Goal: Information Seeking & Learning: Check status

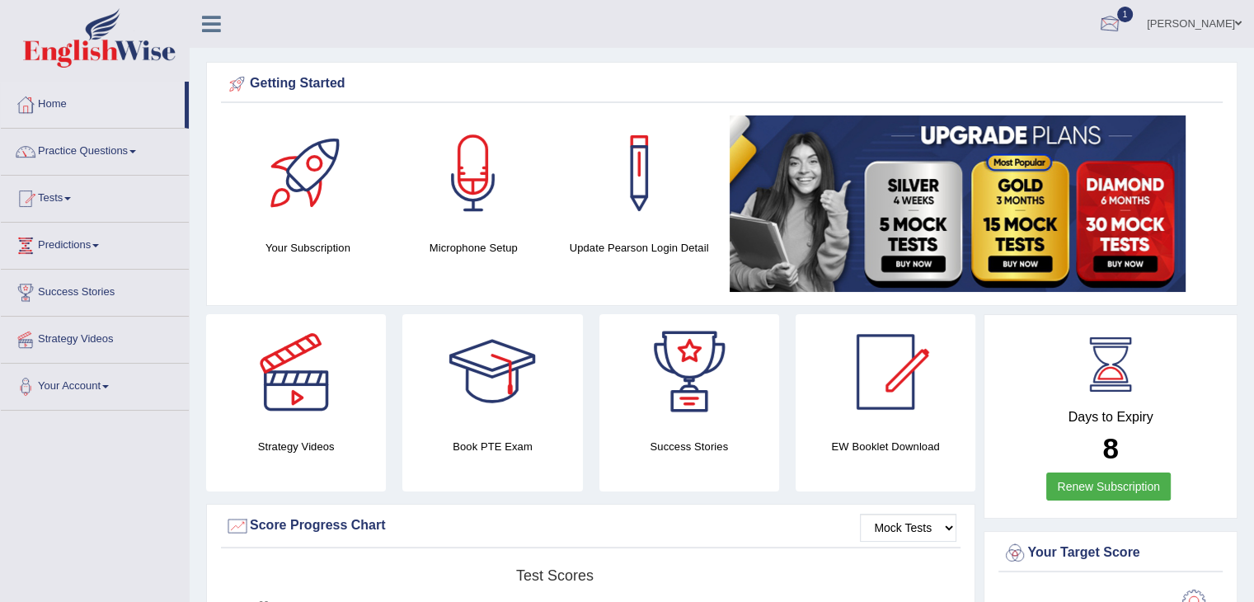
click at [1129, 26] on link "1" at bounding box center [1109, 21] width 49 height 43
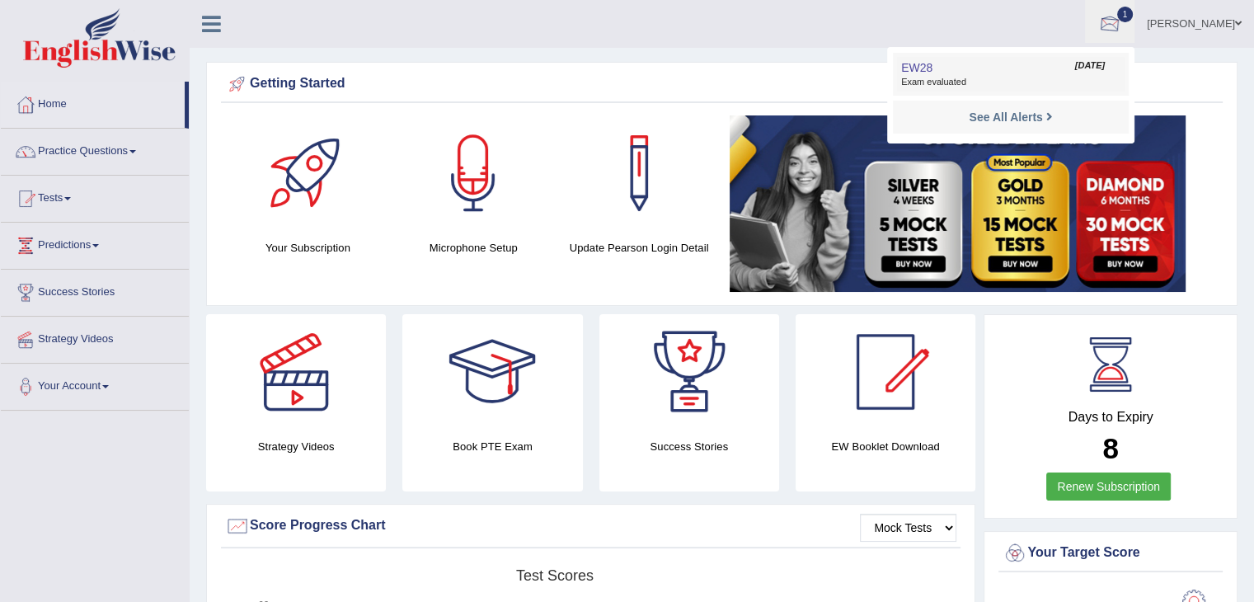
click at [1065, 79] on span "Exam evaluated" at bounding box center [1010, 82] width 219 height 13
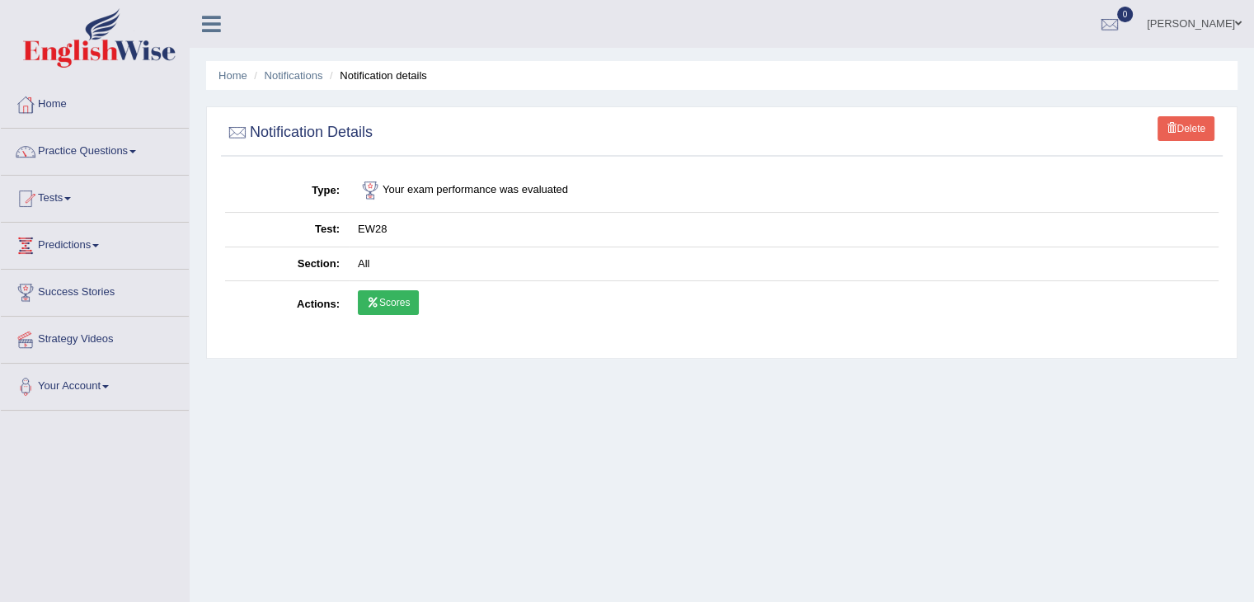
click at [402, 309] on link "Scores" at bounding box center [388, 302] width 61 height 25
click at [45, 205] on link "Tests" at bounding box center [95, 196] width 188 height 41
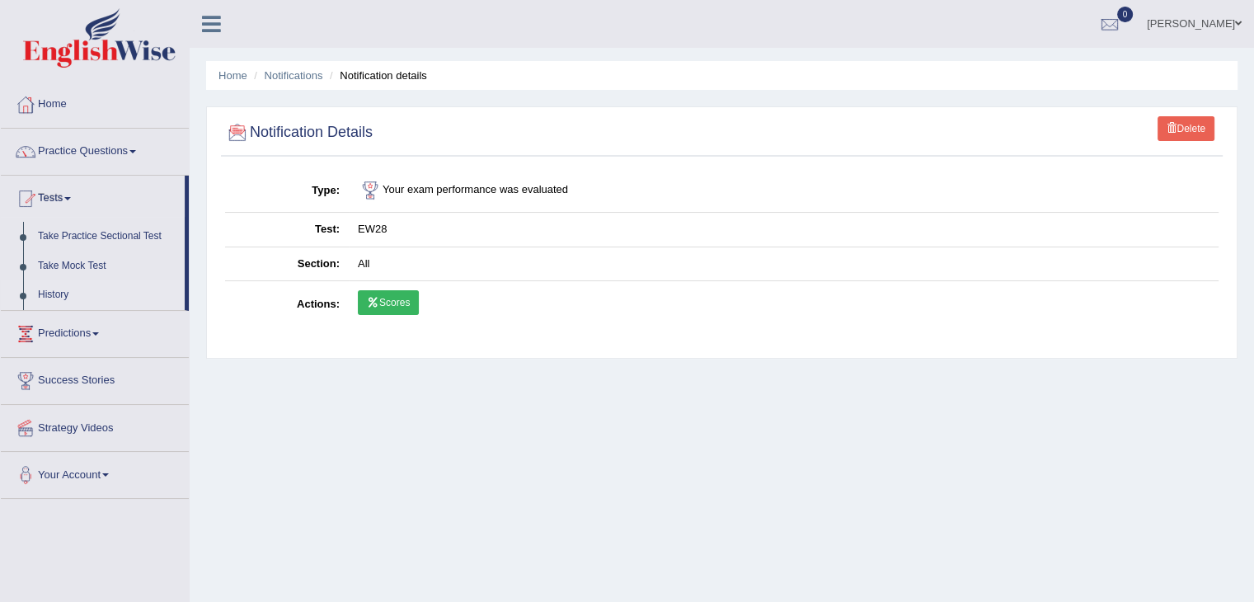
click at [50, 300] on link "History" at bounding box center [108, 295] width 154 height 30
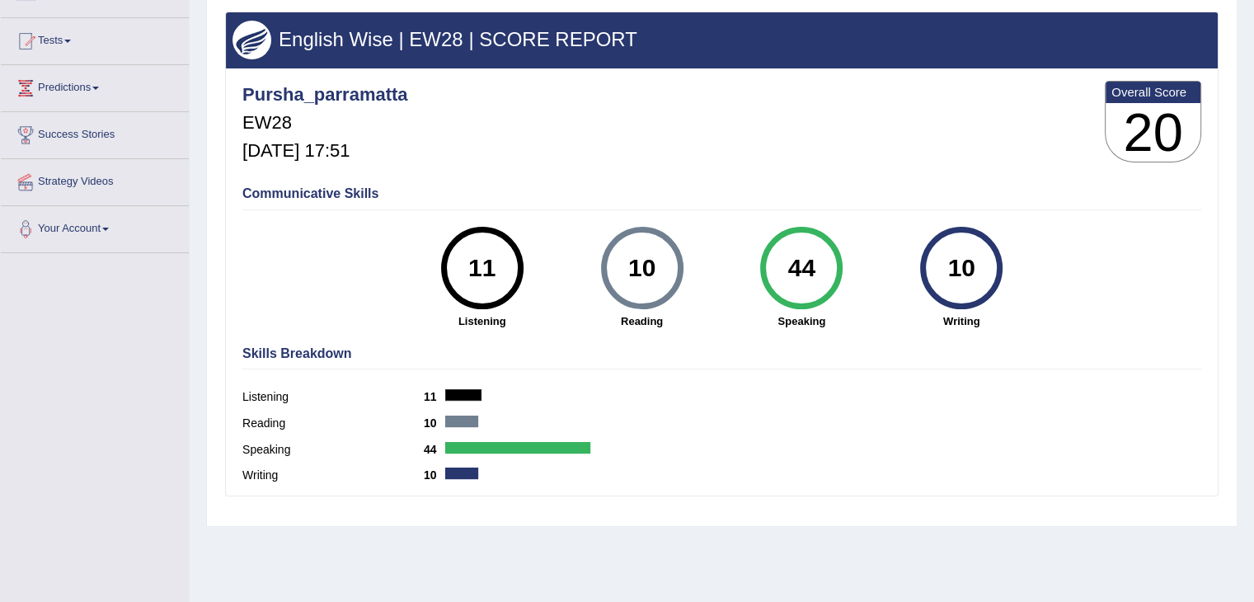
scroll to position [157, 0]
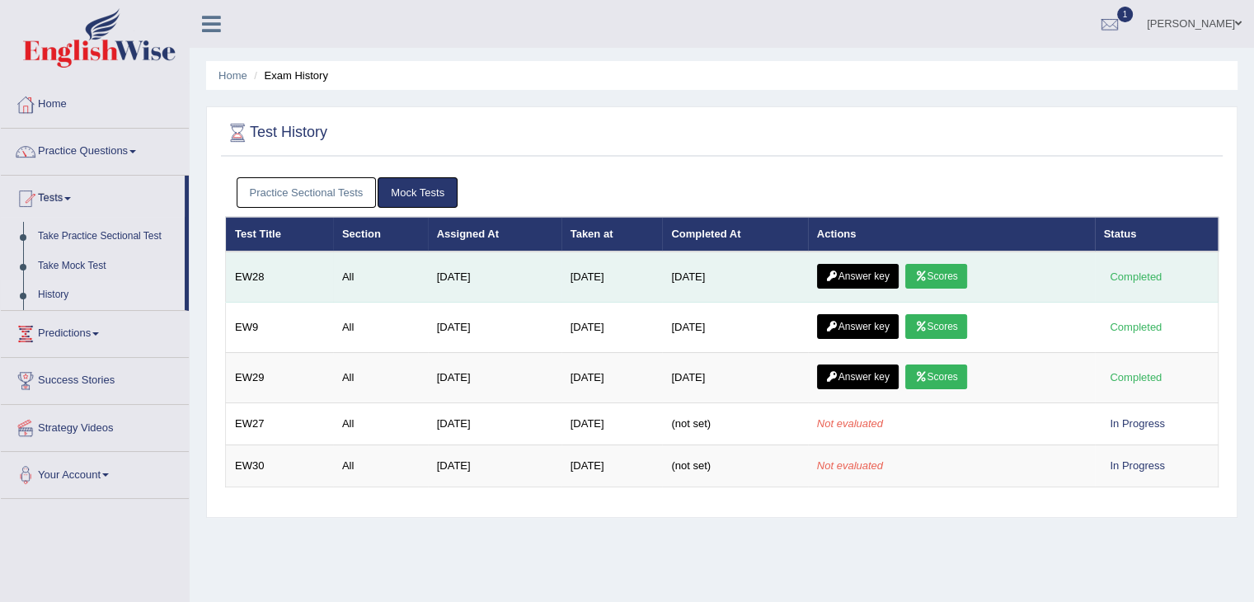
click at [834, 271] on icon at bounding box center [832, 276] width 12 height 10
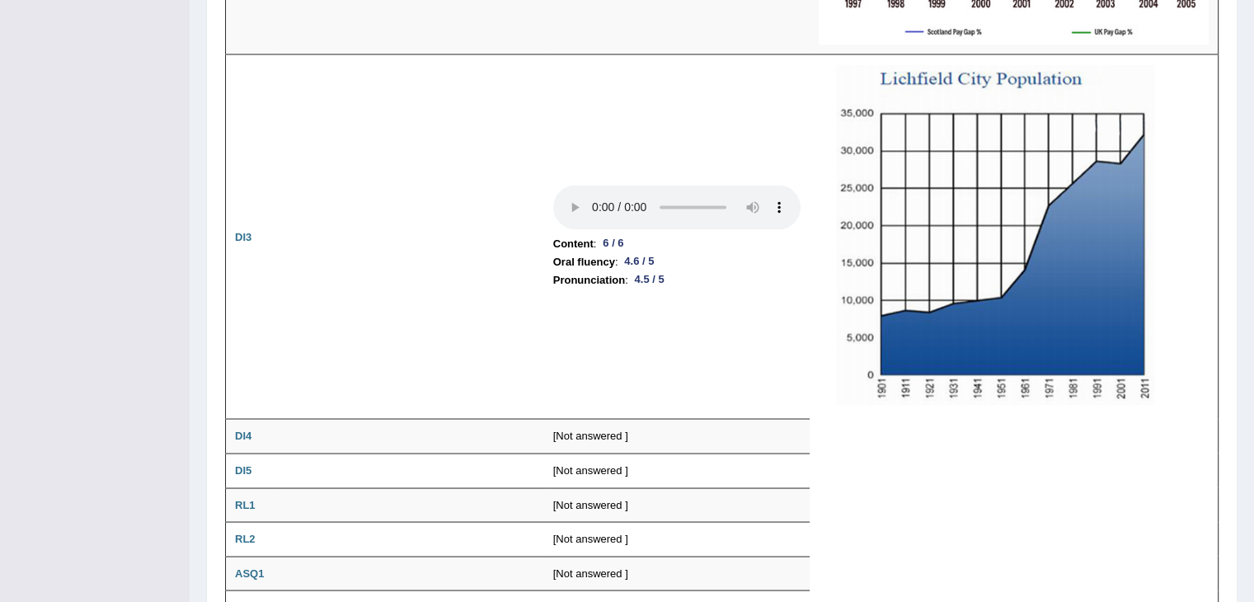
scroll to position [2898, 0]
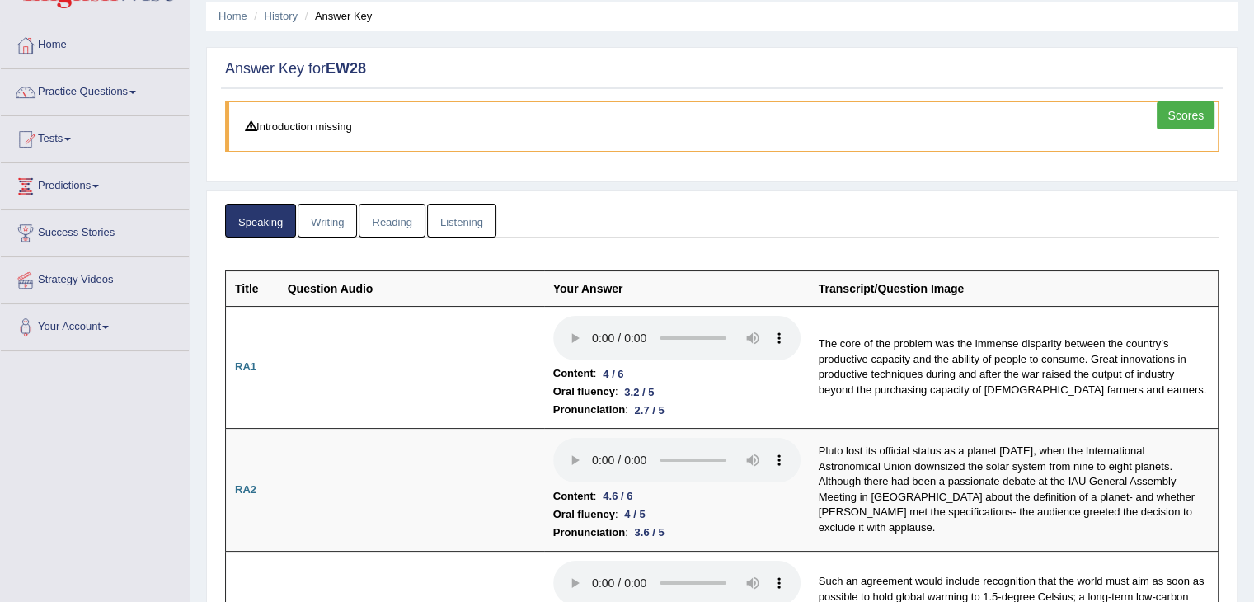
scroll to position [0, 0]
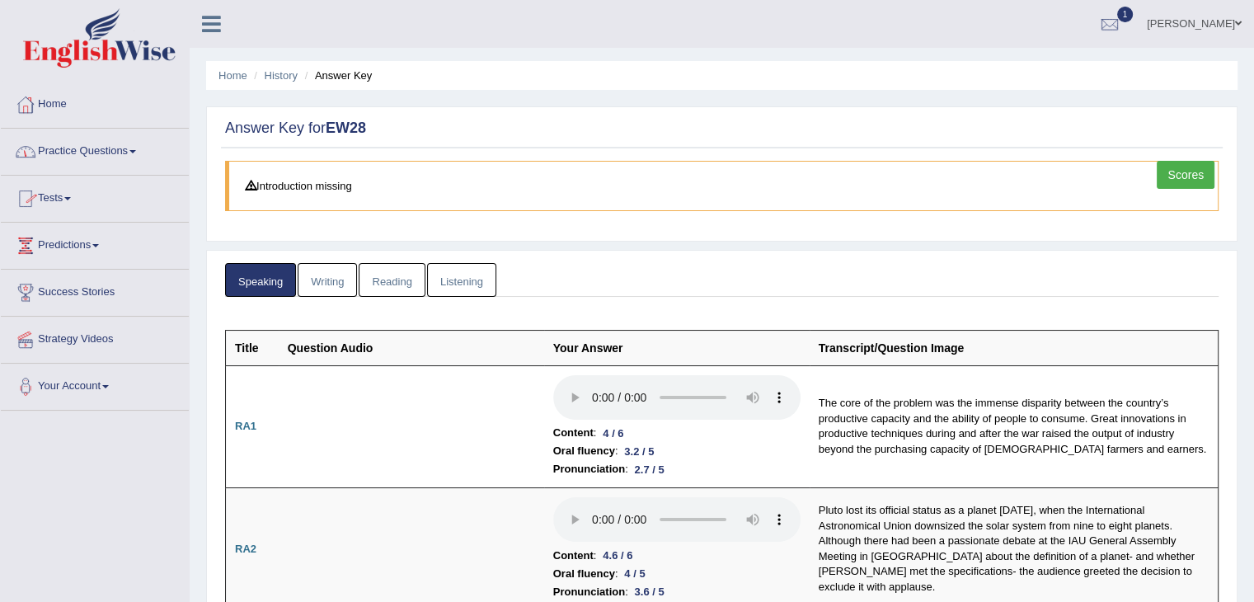
click at [336, 272] on link "Writing" at bounding box center [327, 280] width 59 height 34
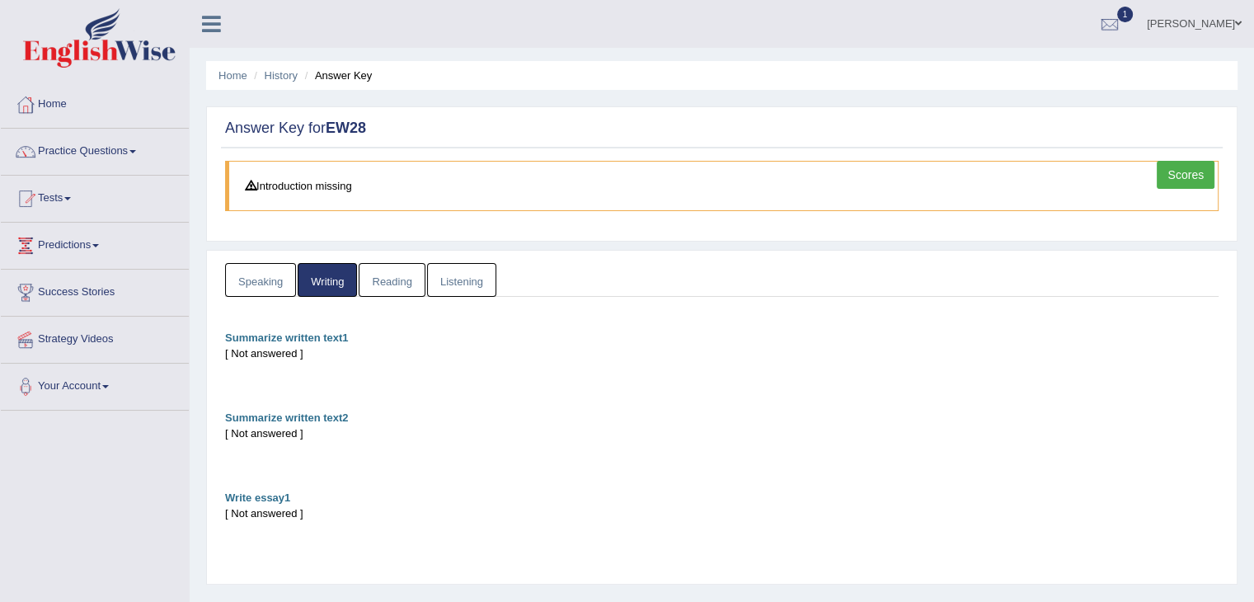
click at [411, 272] on link "Reading" at bounding box center [392, 280] width 66 height 34
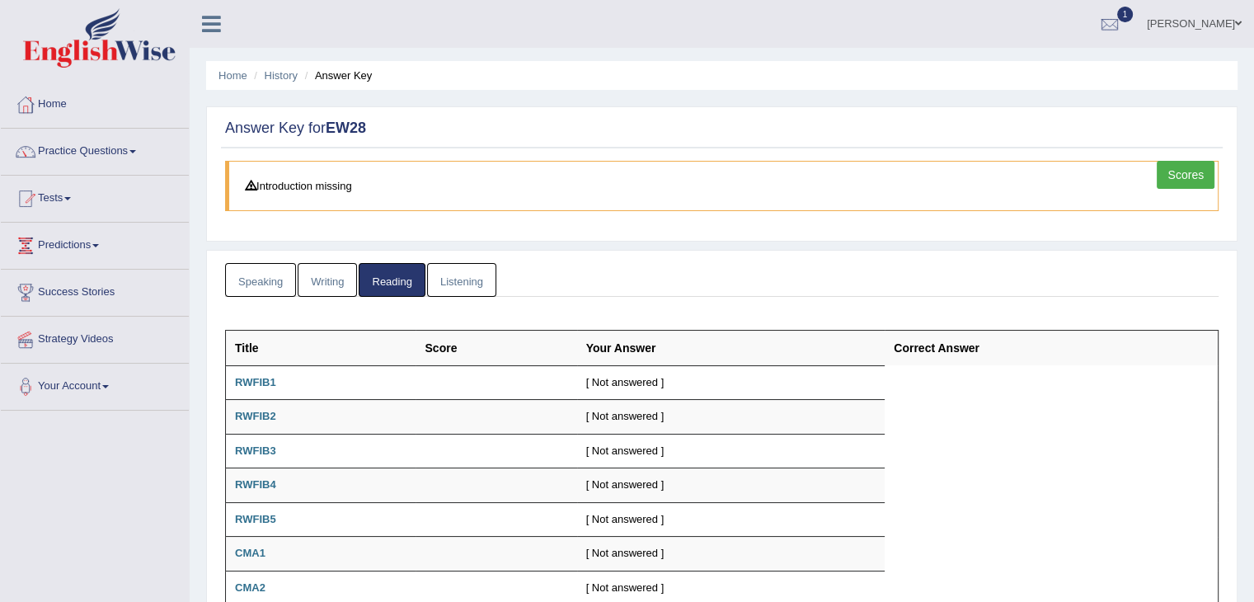
click at [476, 283] on link "Listening" at bounding box center [461, 280] width 69 height 34
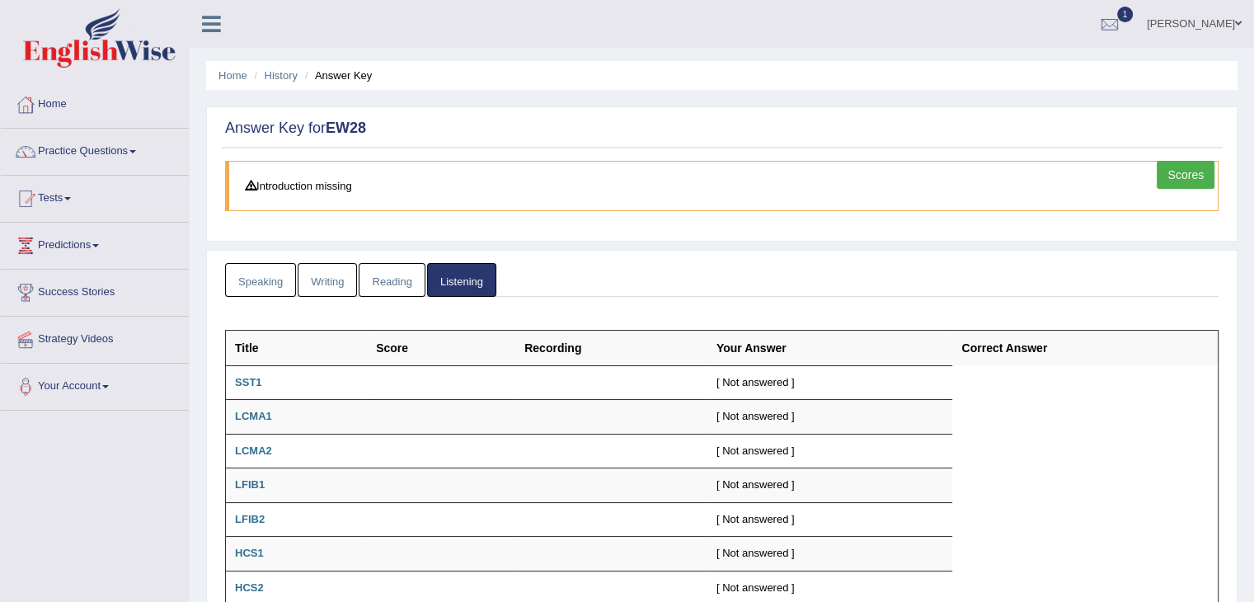
click at [275, 282] on link "Speaking" at bounding box center [260, 280] width 71 height 34
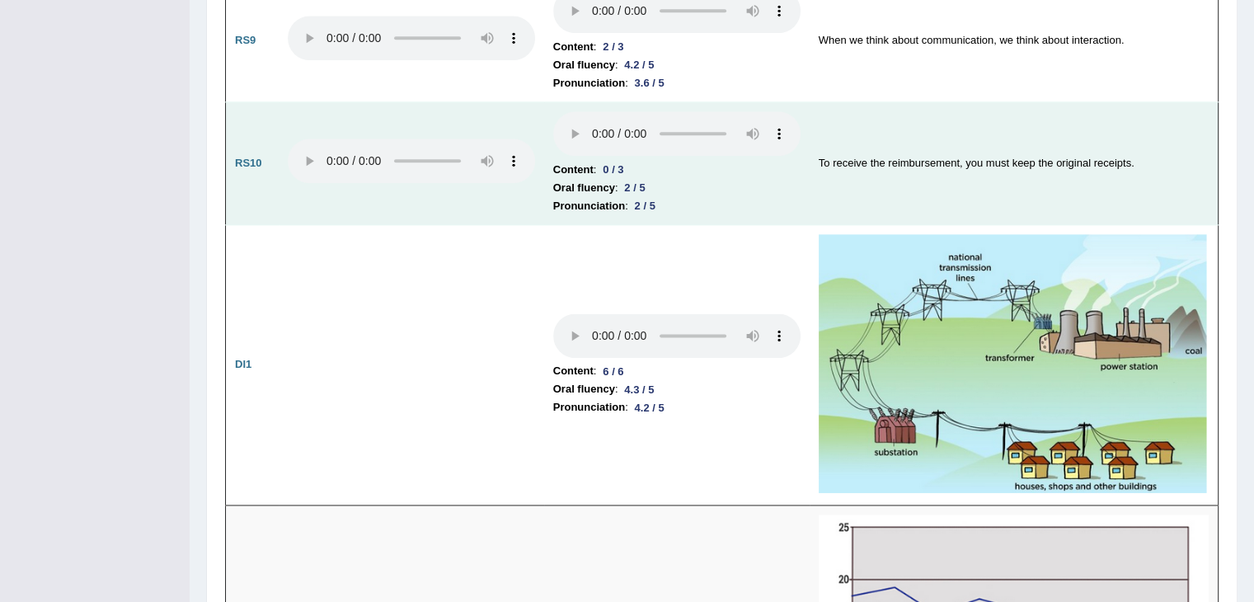
scroll to position [2104, 0]
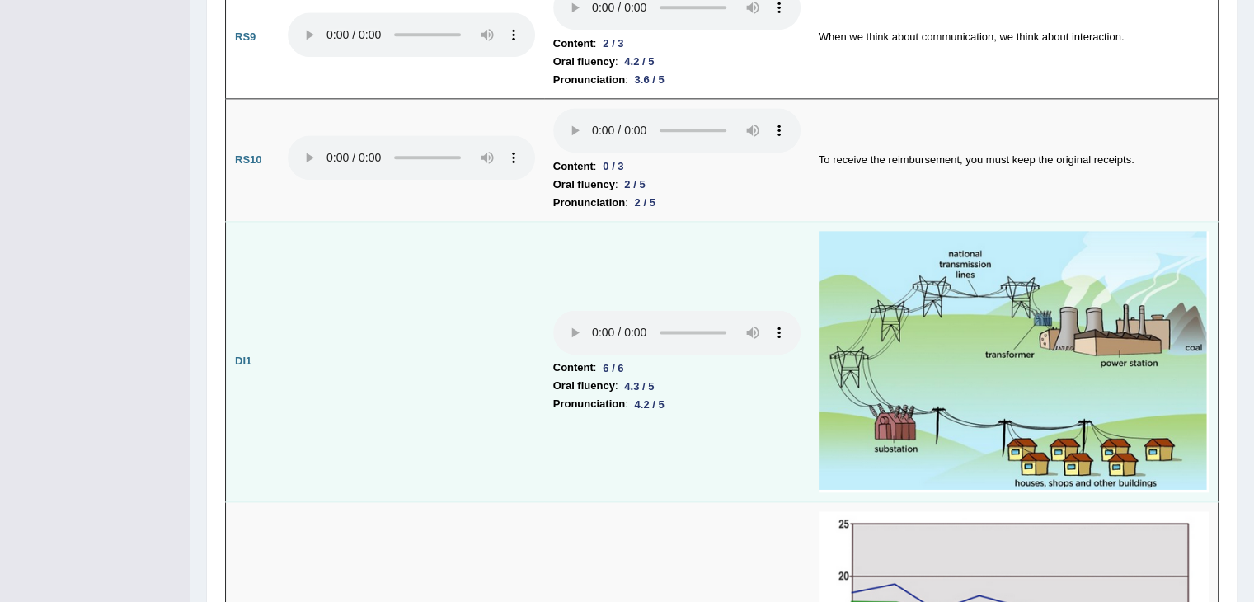
drag, startPoint x: 561, startPoint y: 120, endPoint x: 490, endPoint y: 217, distance: 120.9
click at [490, 221] on td at bounding box center [411, 361] width 265 height 281
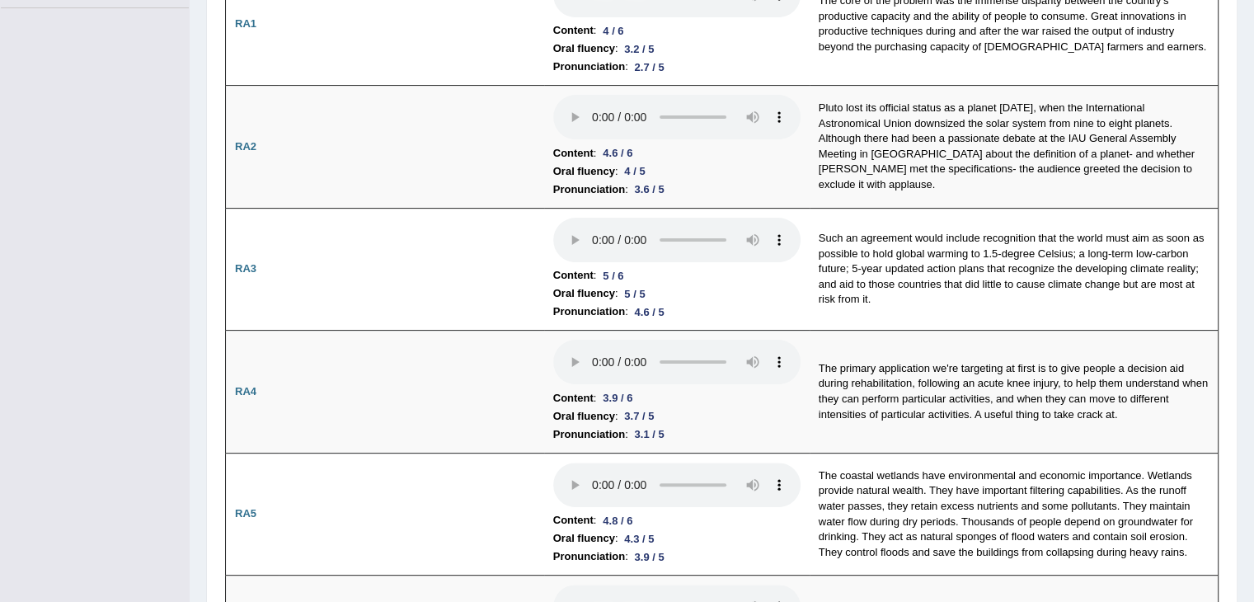
scroll to position [0, 0]
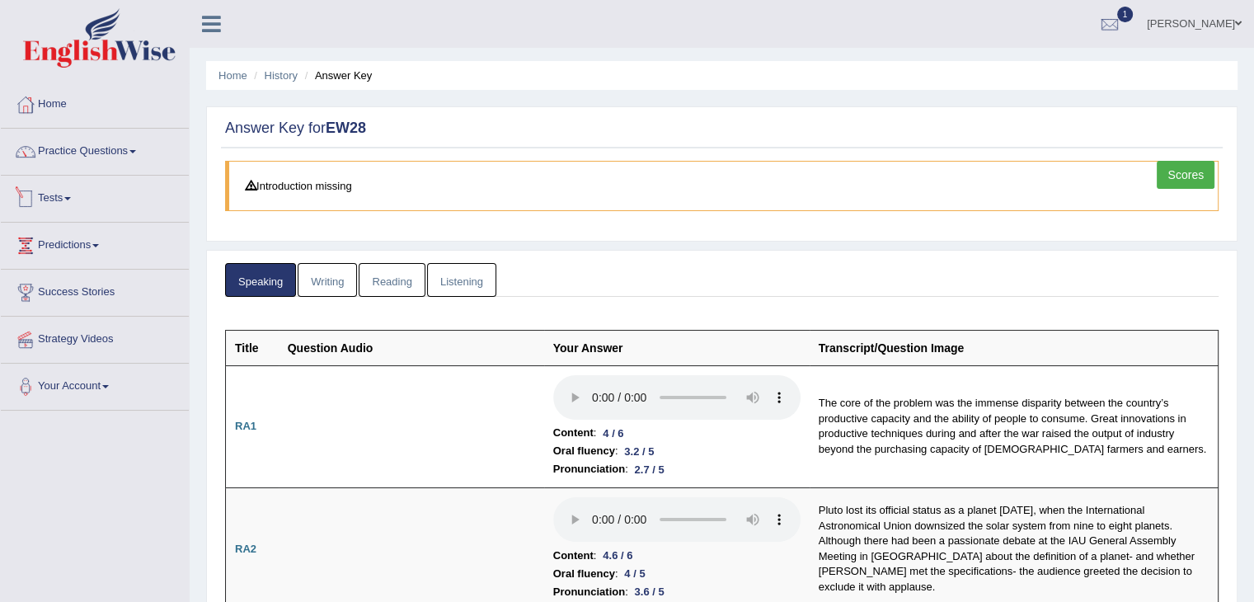
click at [51, 198] on link "Tests" at bounding box center [95, 196] width 188 height 41
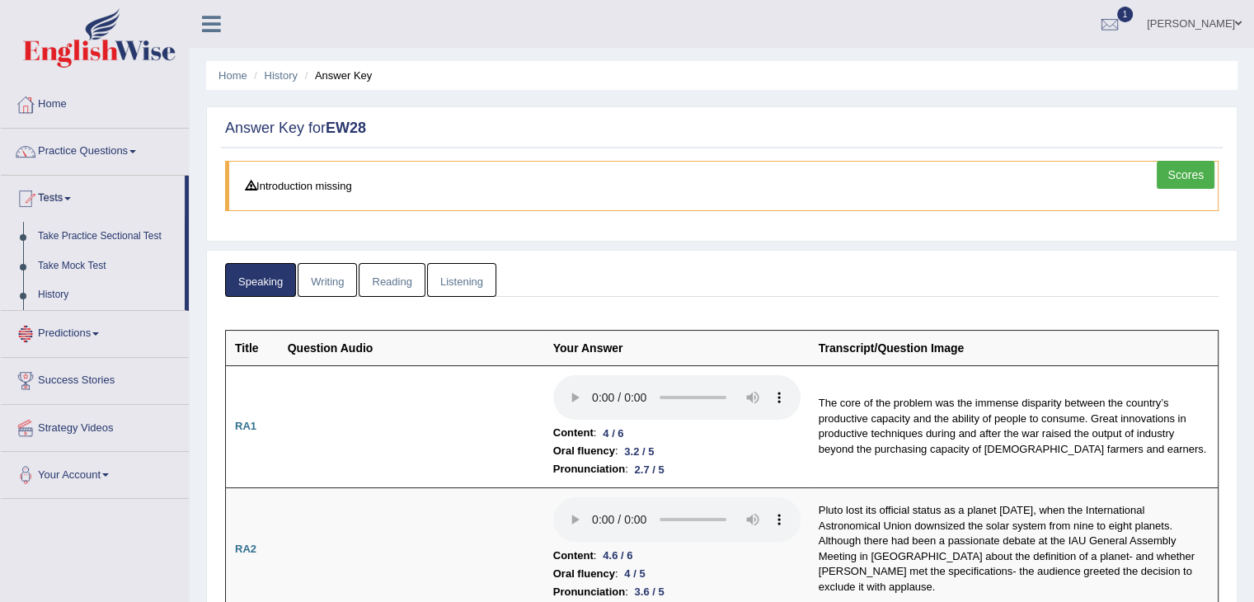
click at [62, 288] on link "History" at bounding box center [108, 295] width 154 height 30
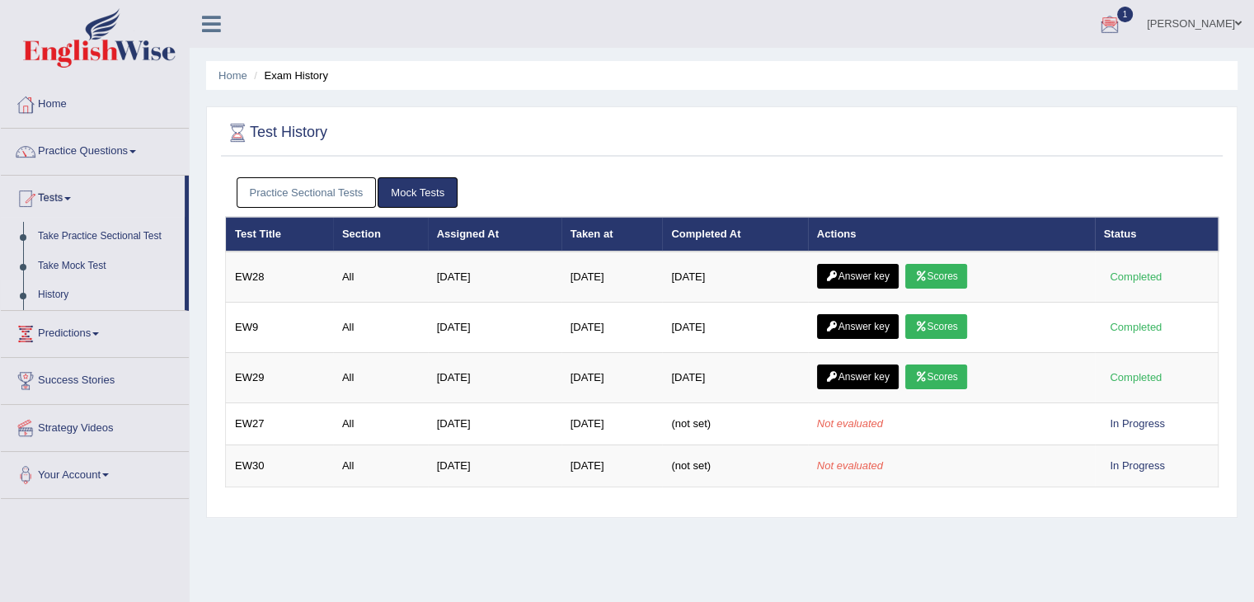
click at [1122, 14] on div at bounding box center [1109, 24] width 25 height 25
click at [1083, 66] on span "[DATE]" at bounding box center [1090, 65] width 30 height 13
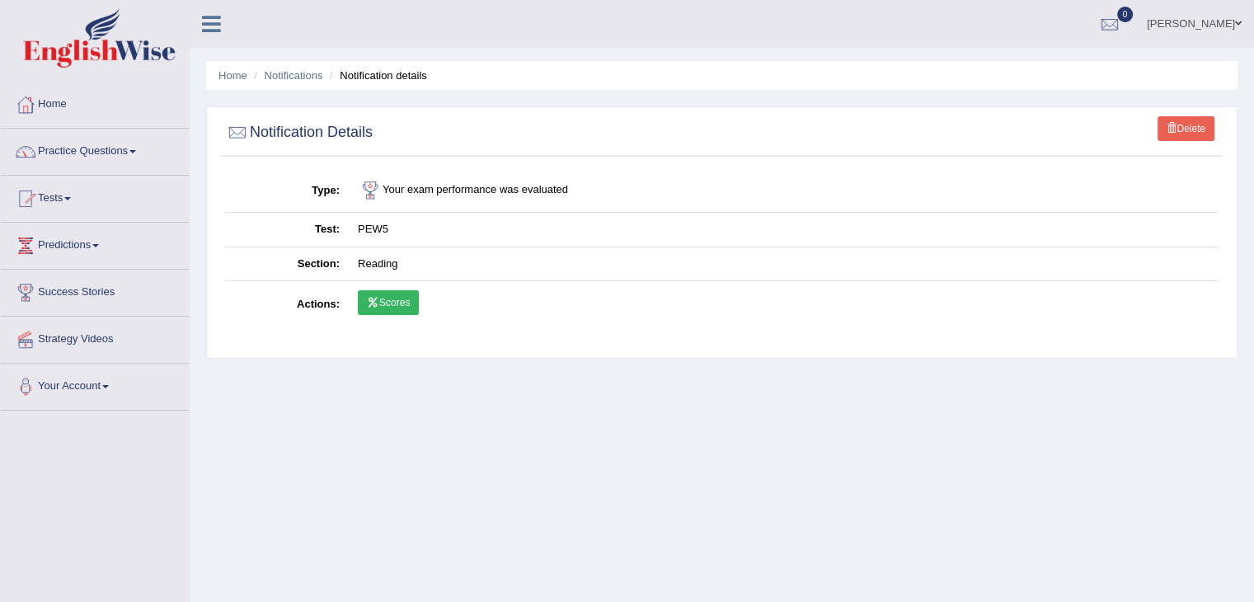
click at [373, 299] on icon at bounding box center [373, 303] width 12 height 10
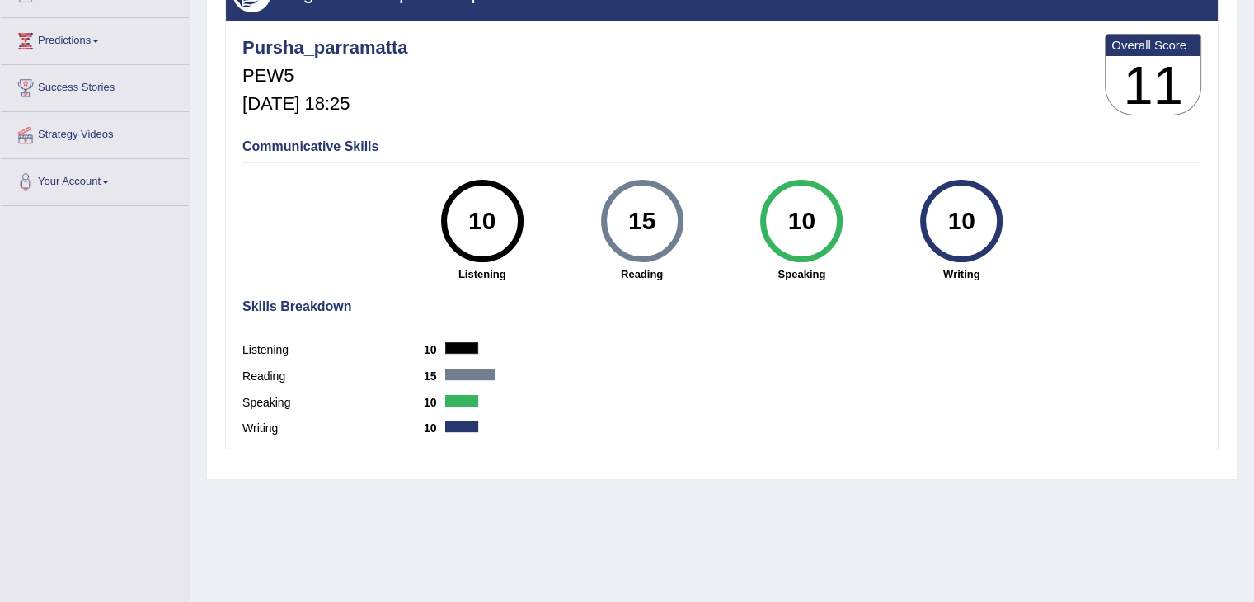
scroll to position [218, 0]
